Goal: Transaction & Acquisition: Purchase product/service

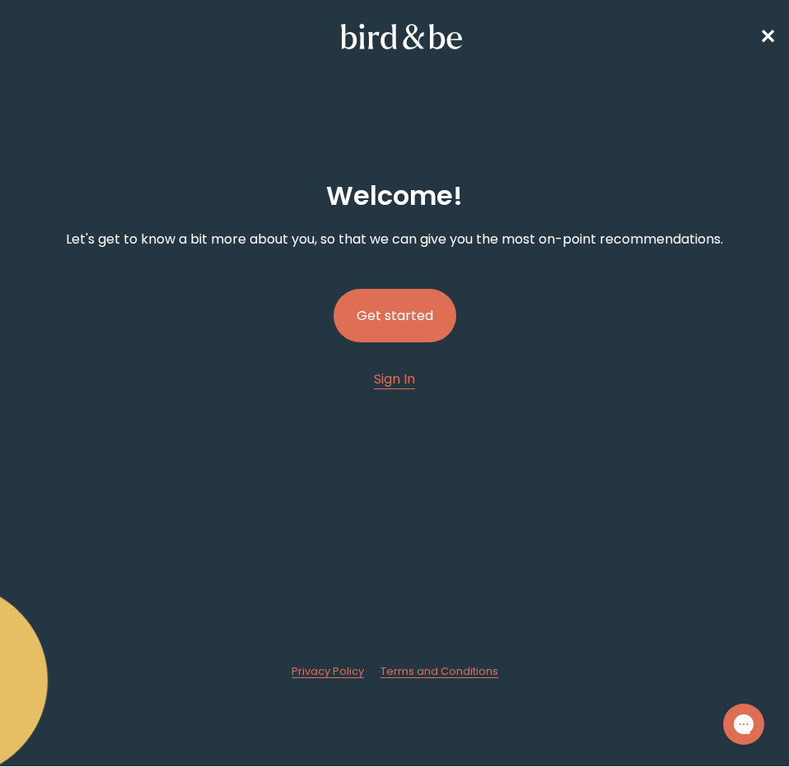
click at [412, 323] on button "Get started" at bounding box center [394, 316] width 123 height 54
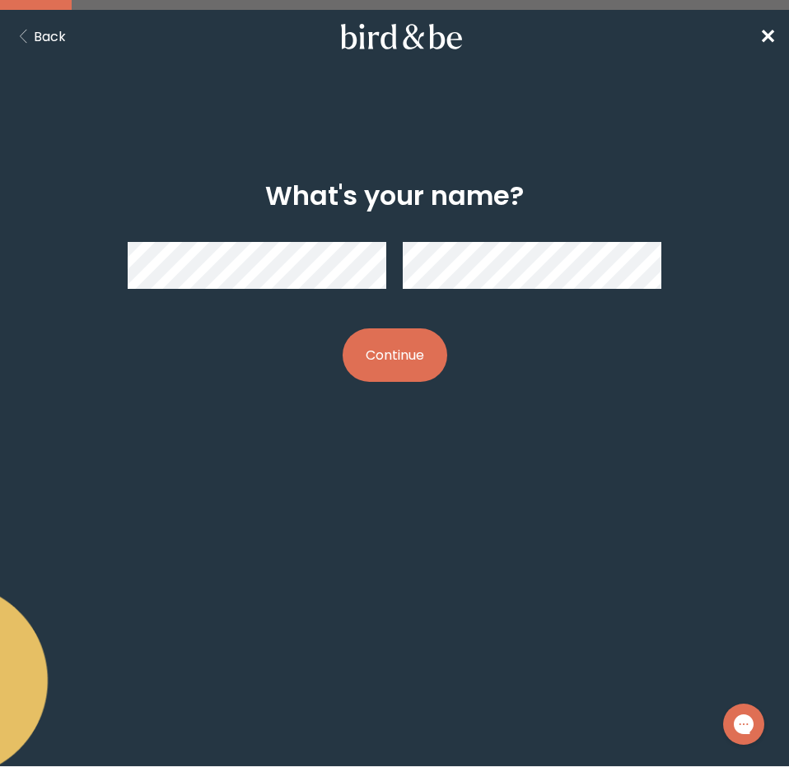
click at [372, 343] on button "Continue" at bounding box center [394, 355] width 105 height 54
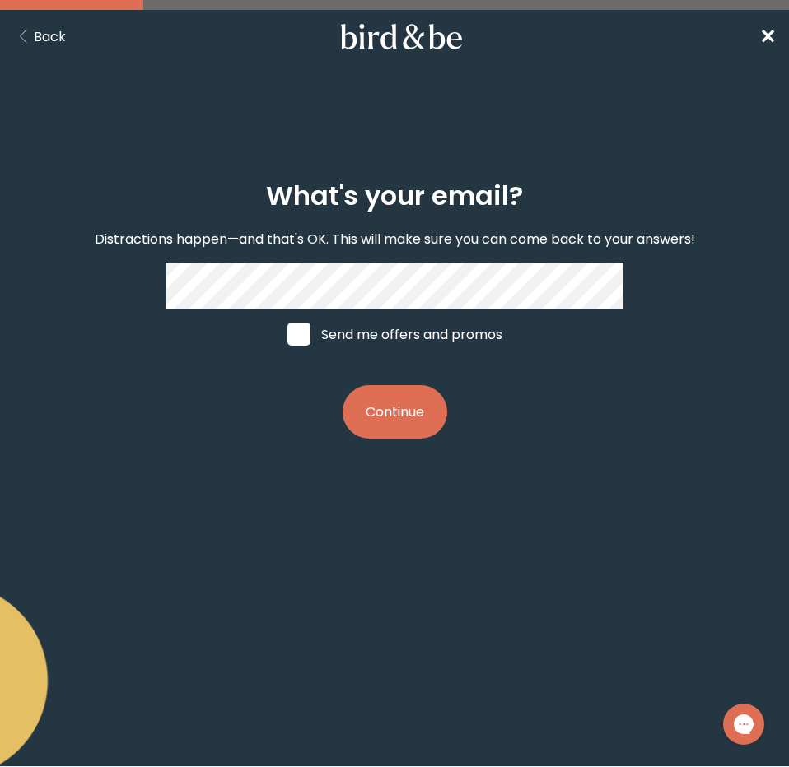
click at [421, 417] on button "Continue" at bounding box center [394, 412] width 105 height 54
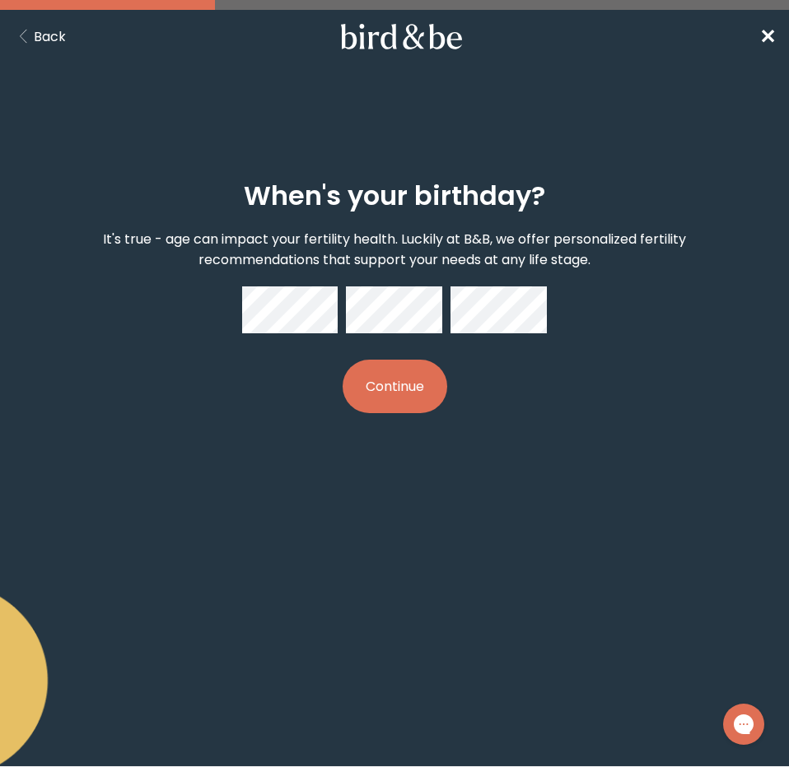
click at [396, 384] on button "Continue" at bounding box center [394, 387] width 105 height 54
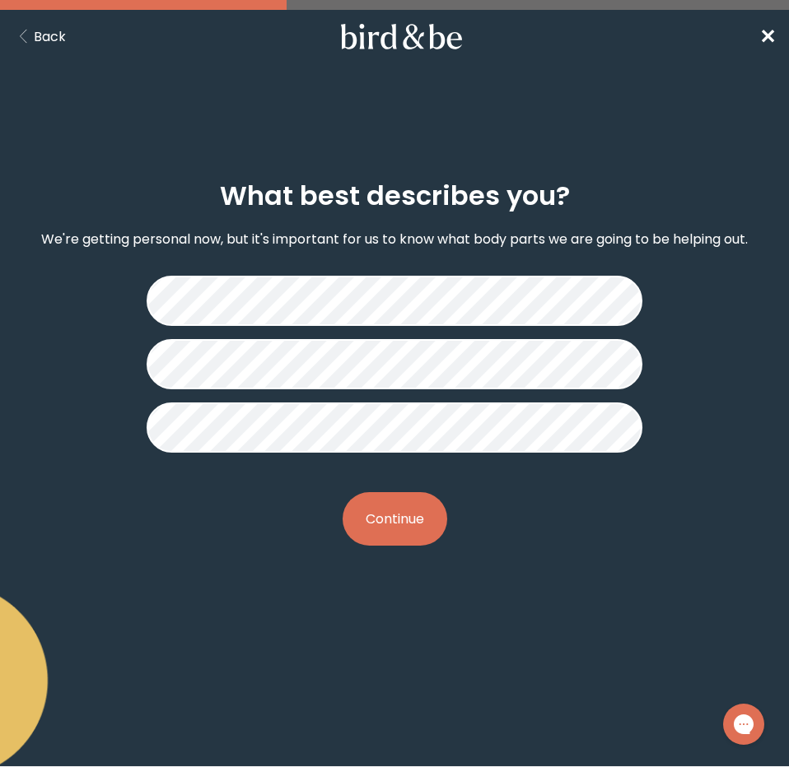
click at [381, 529] on button "Continue" at bounding box center [394, 519] width 105 height 54
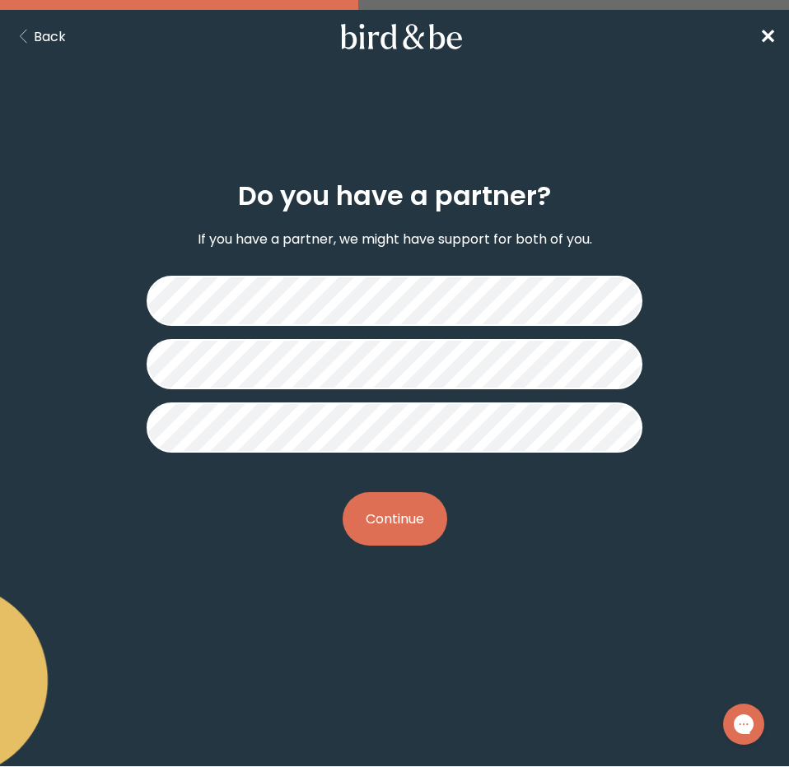
click at [393, 519] on button "Continue" at bounding box center [394, 519] width 105 height 54
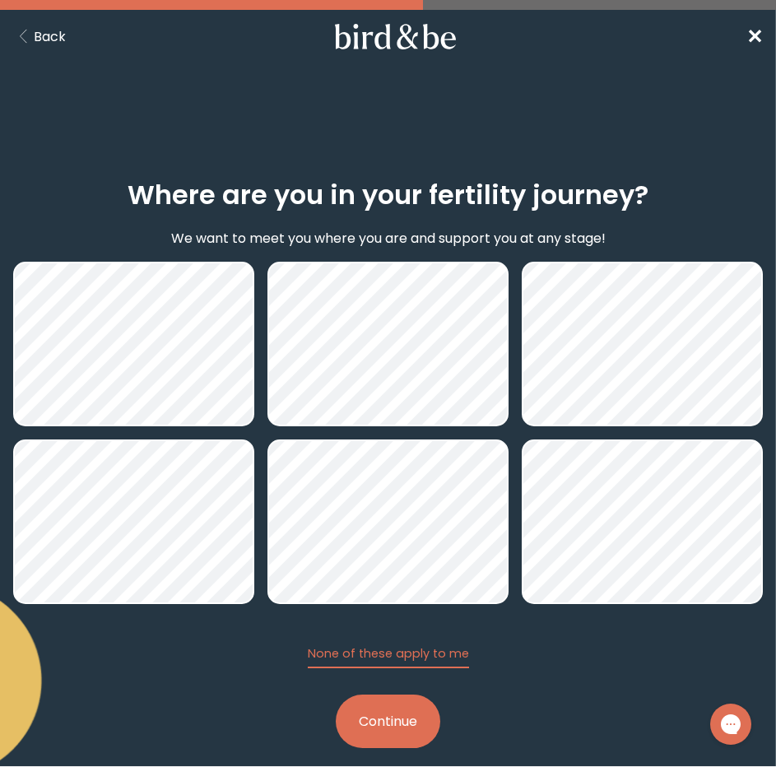
click at [401, 728] on button "Continue" at bounding box center [388, 722] width 105 height 54
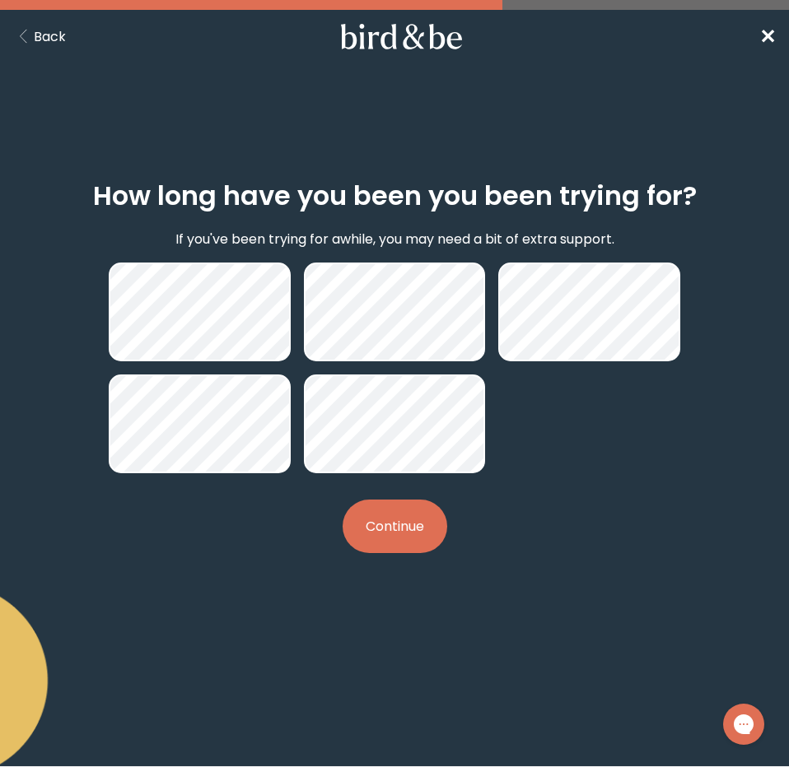
click at [426, 523] on button "Continue" at bounding box center [394, 527] width 105 height 54
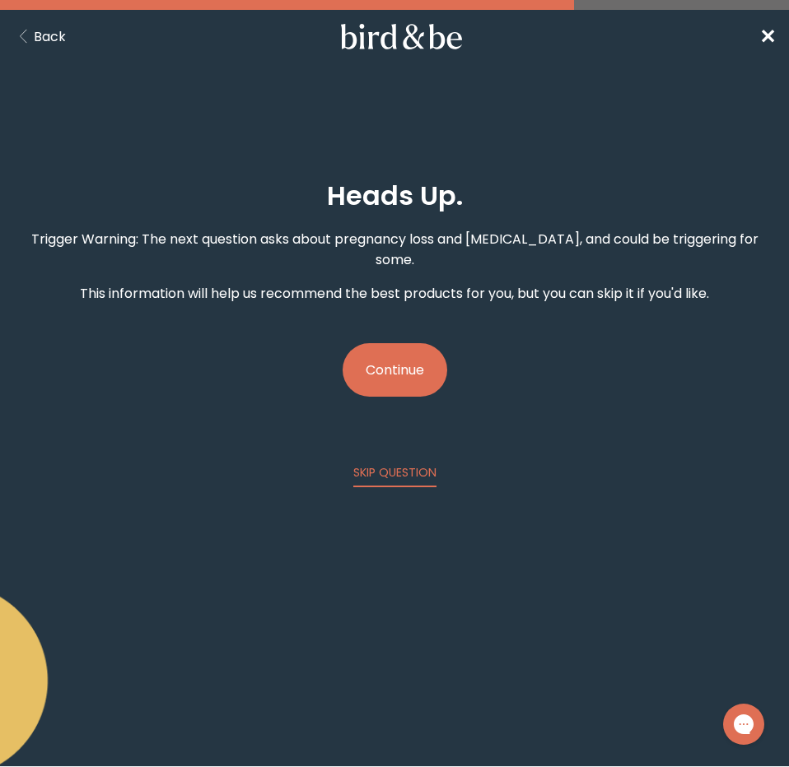
click at [420, 352] on button "Continue" at bounding box center [394, 370] width 105 height 54
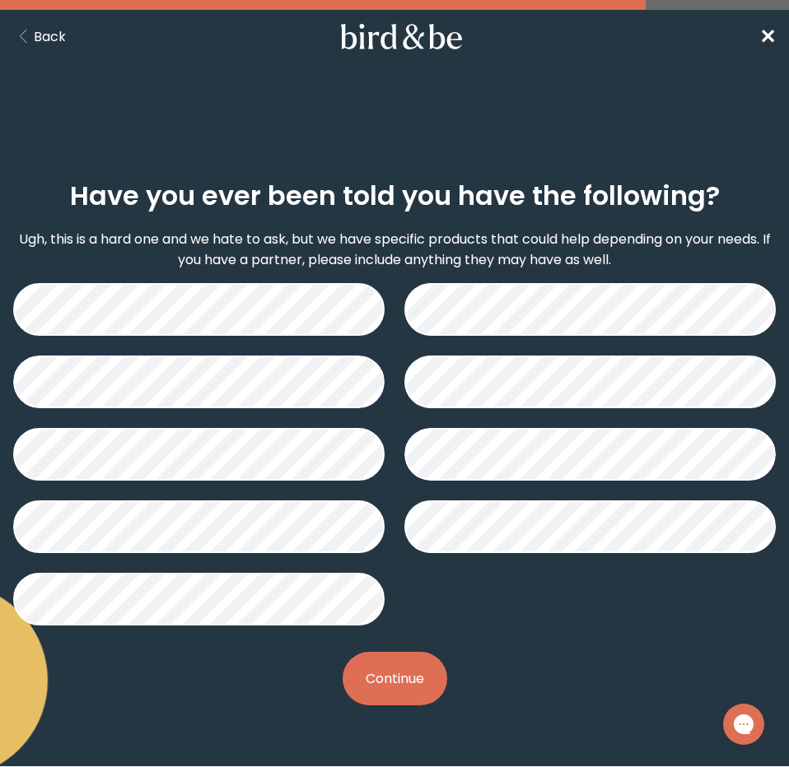
click at [422, 679] on button "Continue" at bounding box center [394, 679] width 105 height 54
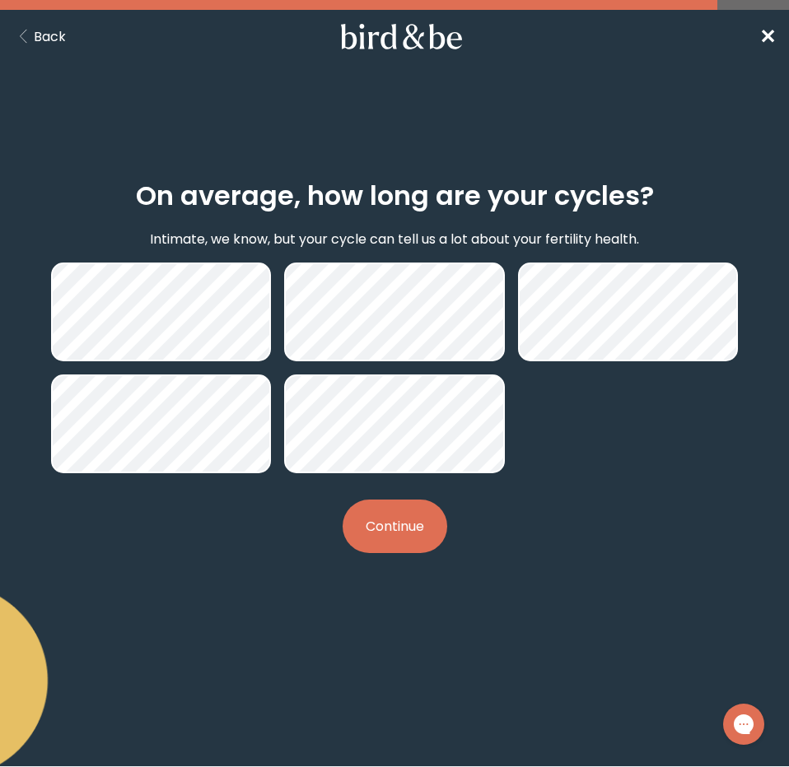
click at [422, 534] on button "Continue" at bounding box center [394, 527] width 105 height 54
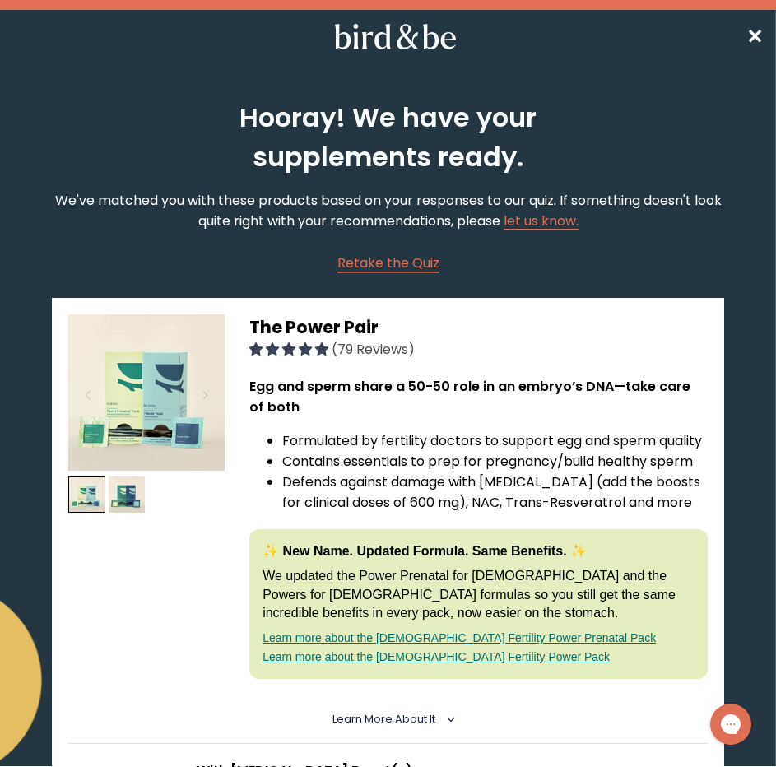
click at [129, 392] on img at bounding box center [146, 392] width 156 height 156
click at [119, 498] on img at bounding box center [127, 495] width 37 height 37
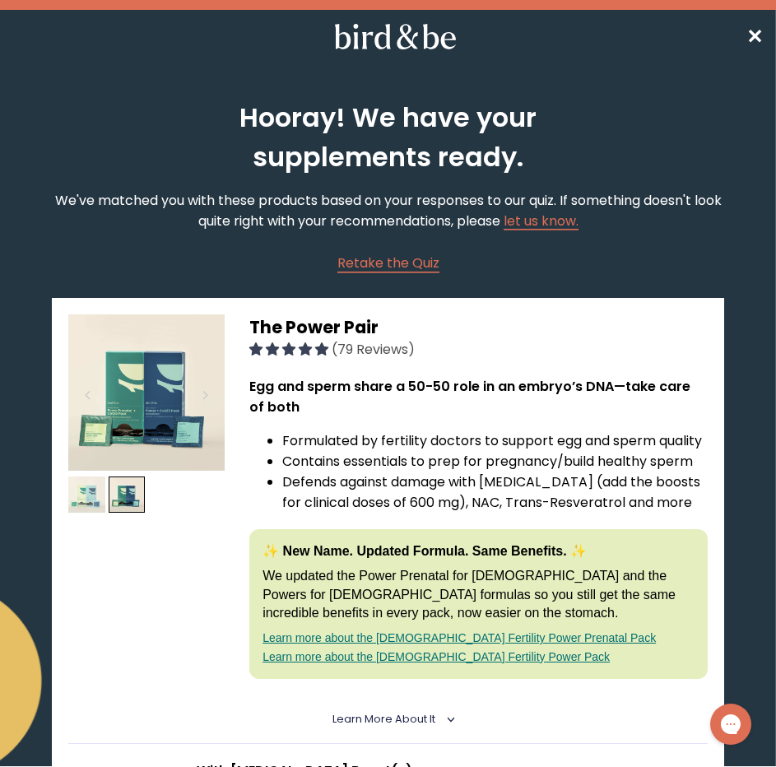
click at [78, 500] on img at bounding box center [86, 495] width 37 height 37
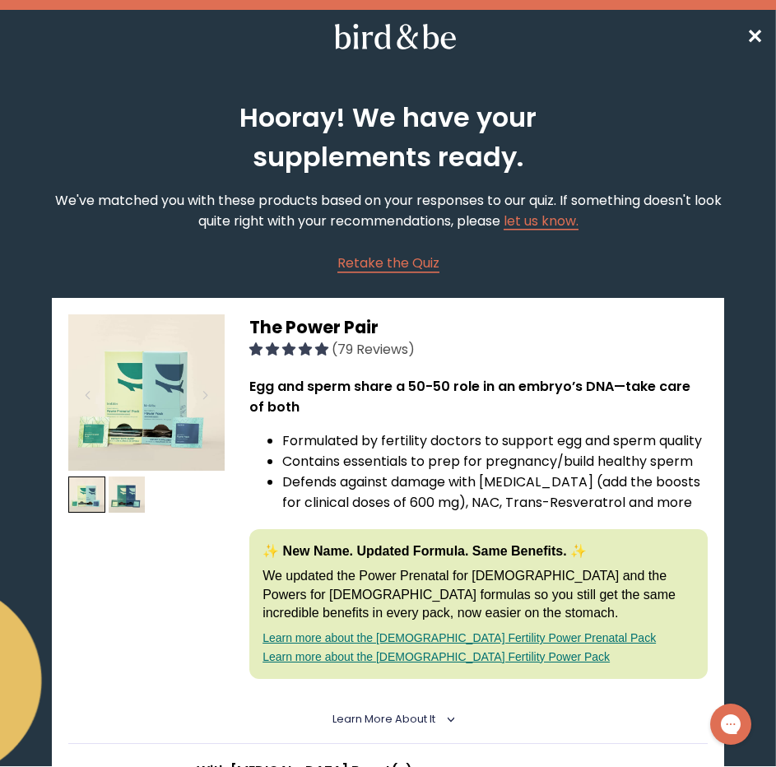
click at [365, 356] on span "(79 Reviews)" at bounding box center [373, 349] width 83 height 19
click at [347, 352] on span "(79 Reviews)" at bounding box center [373, 349] width 83 height 19
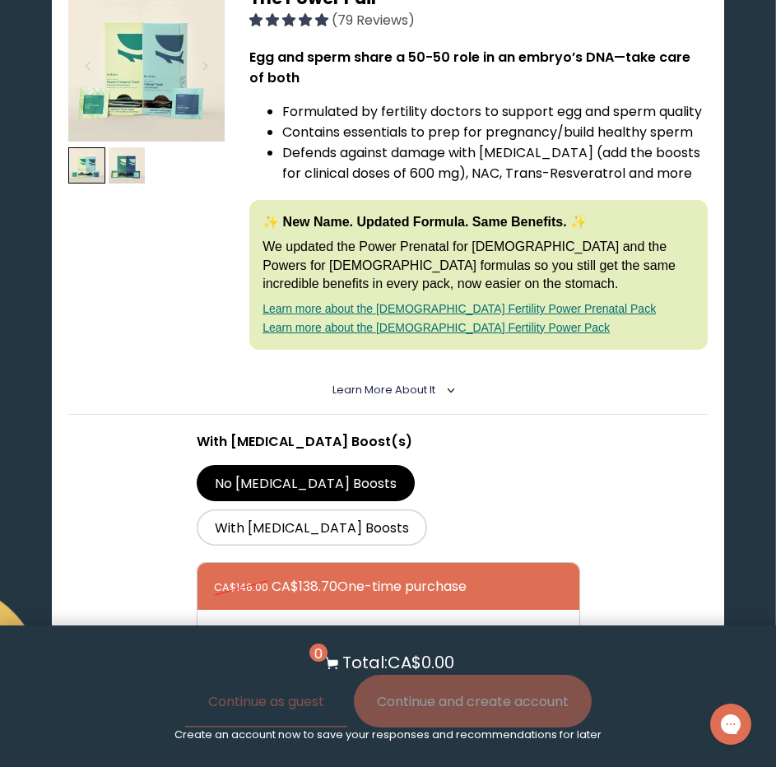
scroll to position [412, 0]
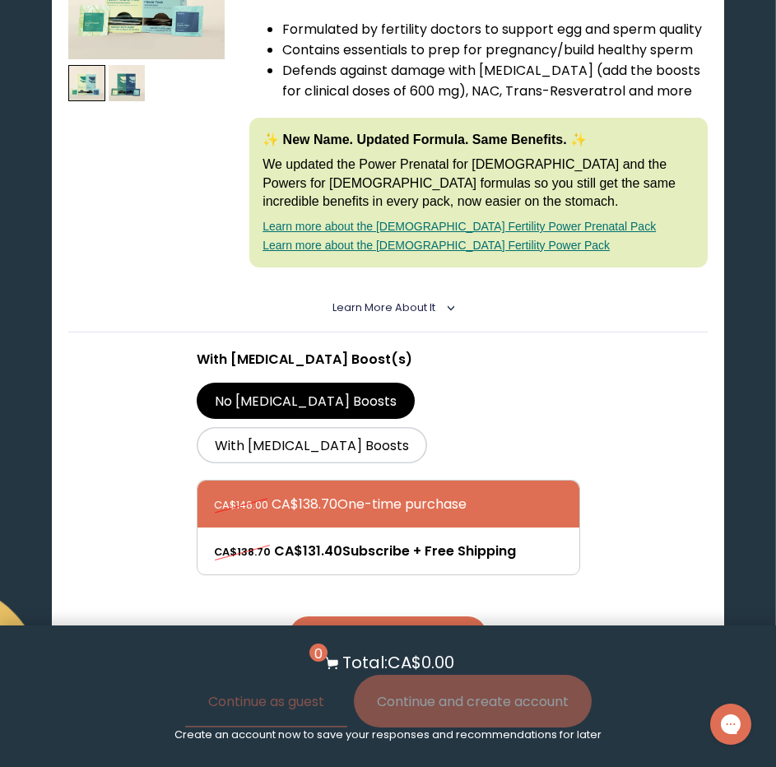
click at [422, 617] on button "Add to Cart - CA$138.70" at bounding box center [388, 635] width 197 height 37
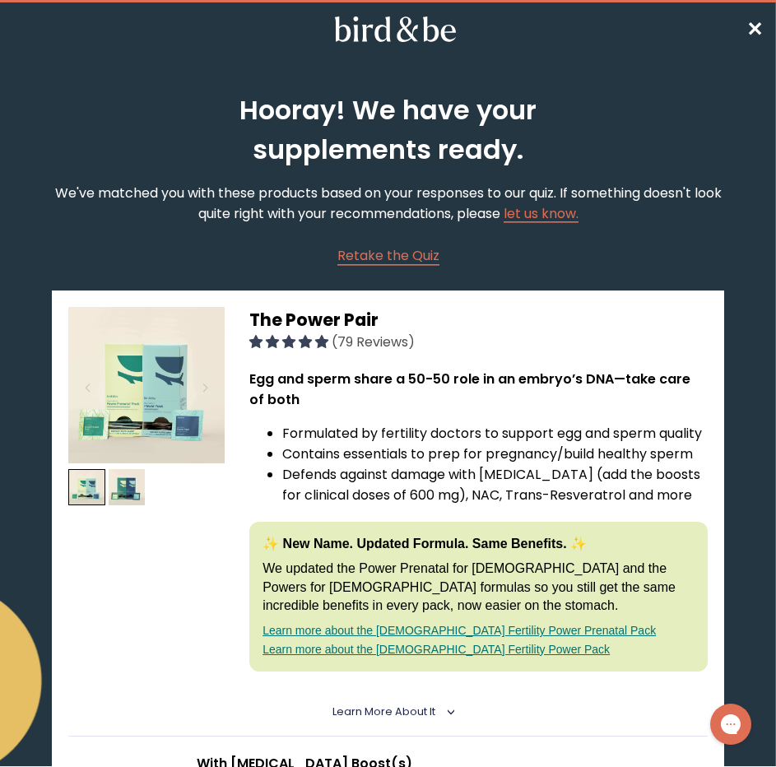
scroll to position [0, 0]
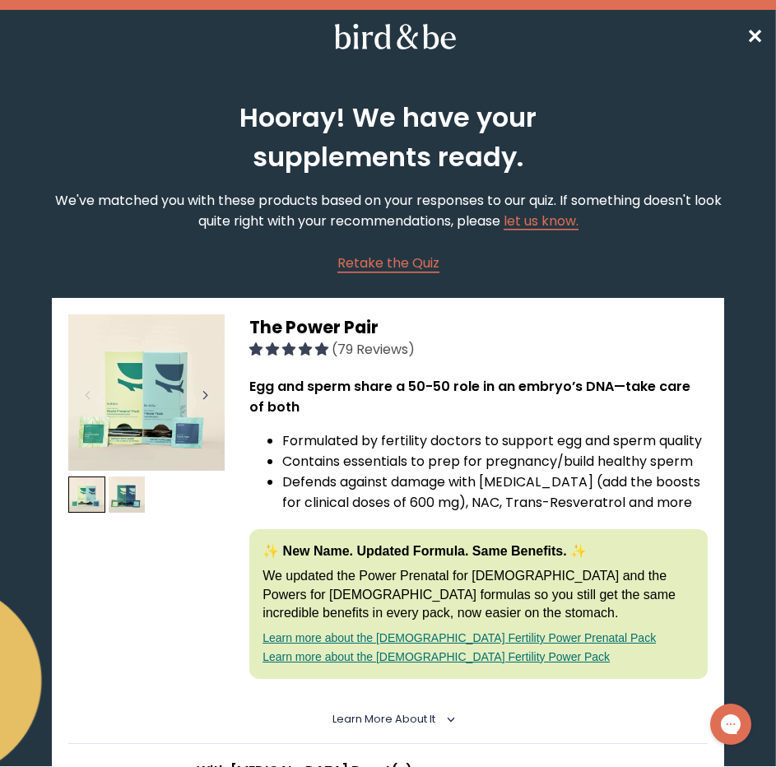
click at [205, 396] on div at bounding box center [205, 395] width 22 height 36
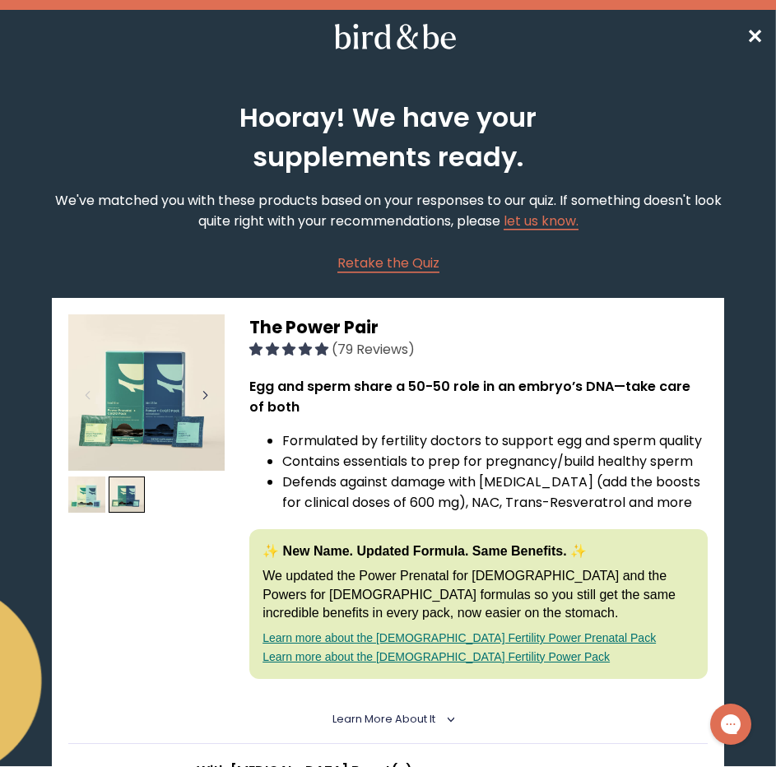
click at [205, 396] on div at bounding box center [205, 395] width 22 height 36
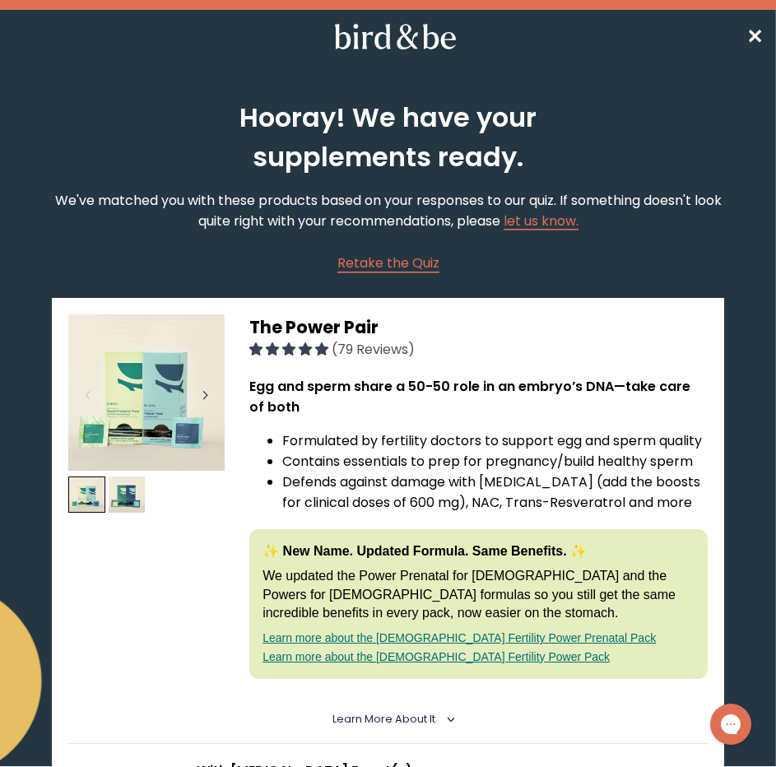
click at [205, 396] on div at bounding box center [205, 395] width 22 height 36
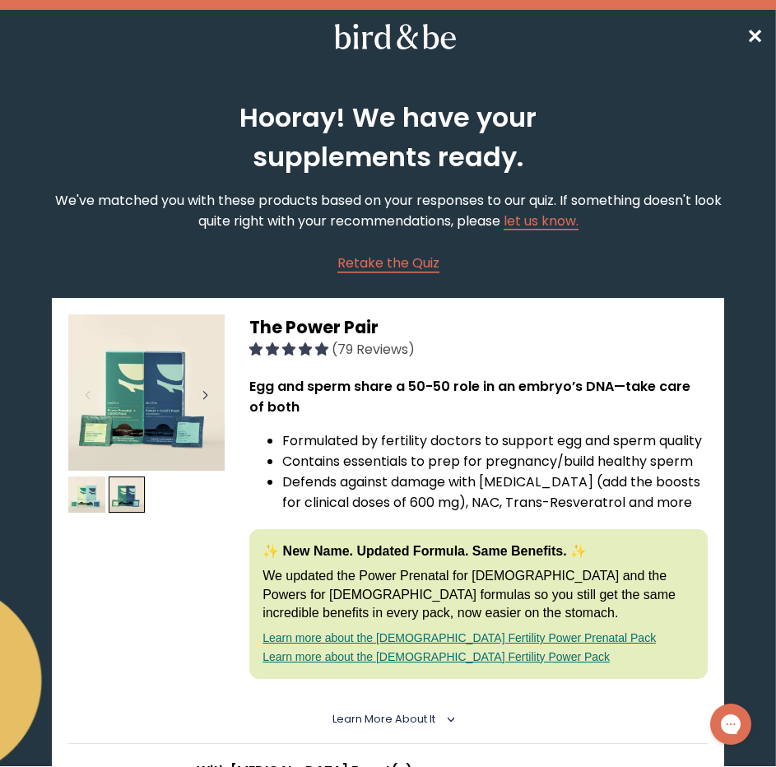
click at [208, 382] on div at bounding box center [205, 395] width 22 height 36
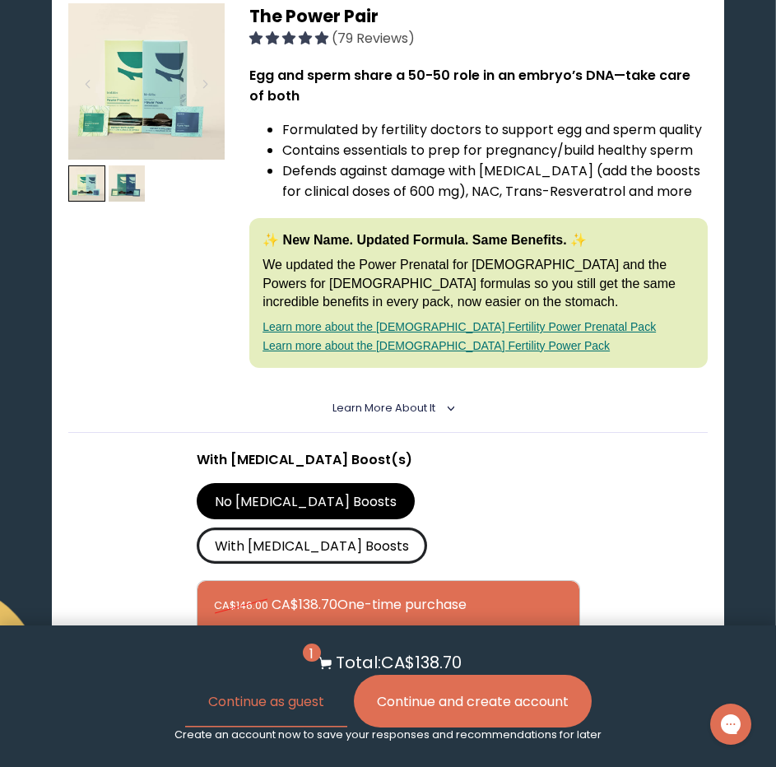
scroll to position [412, 0]
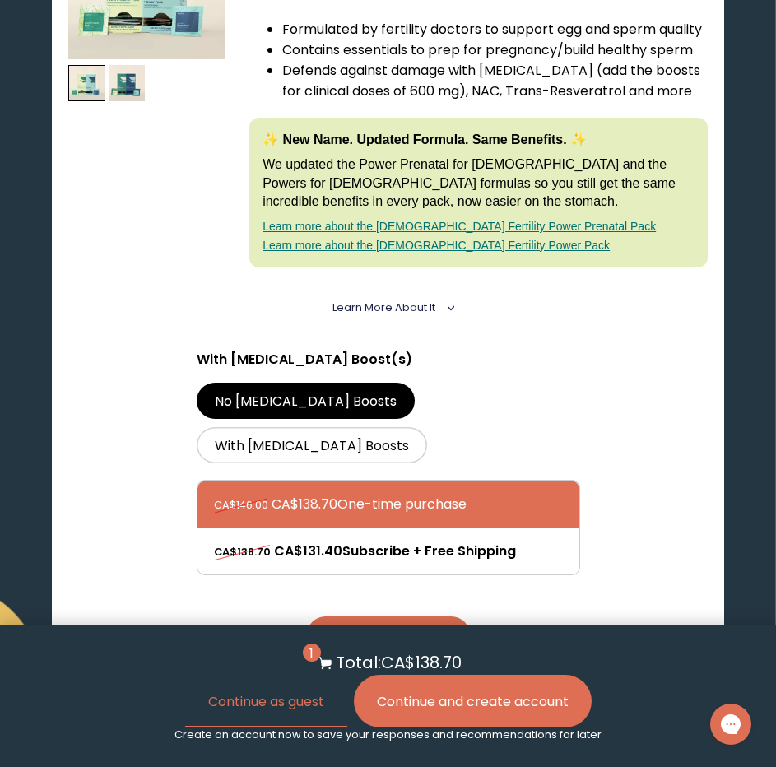
click at [491, 708] on button "Continue and create account" at bounding box center [473, 701] width 238 height 53
